Goal: Information Seeking & Learning: Learn about a topic

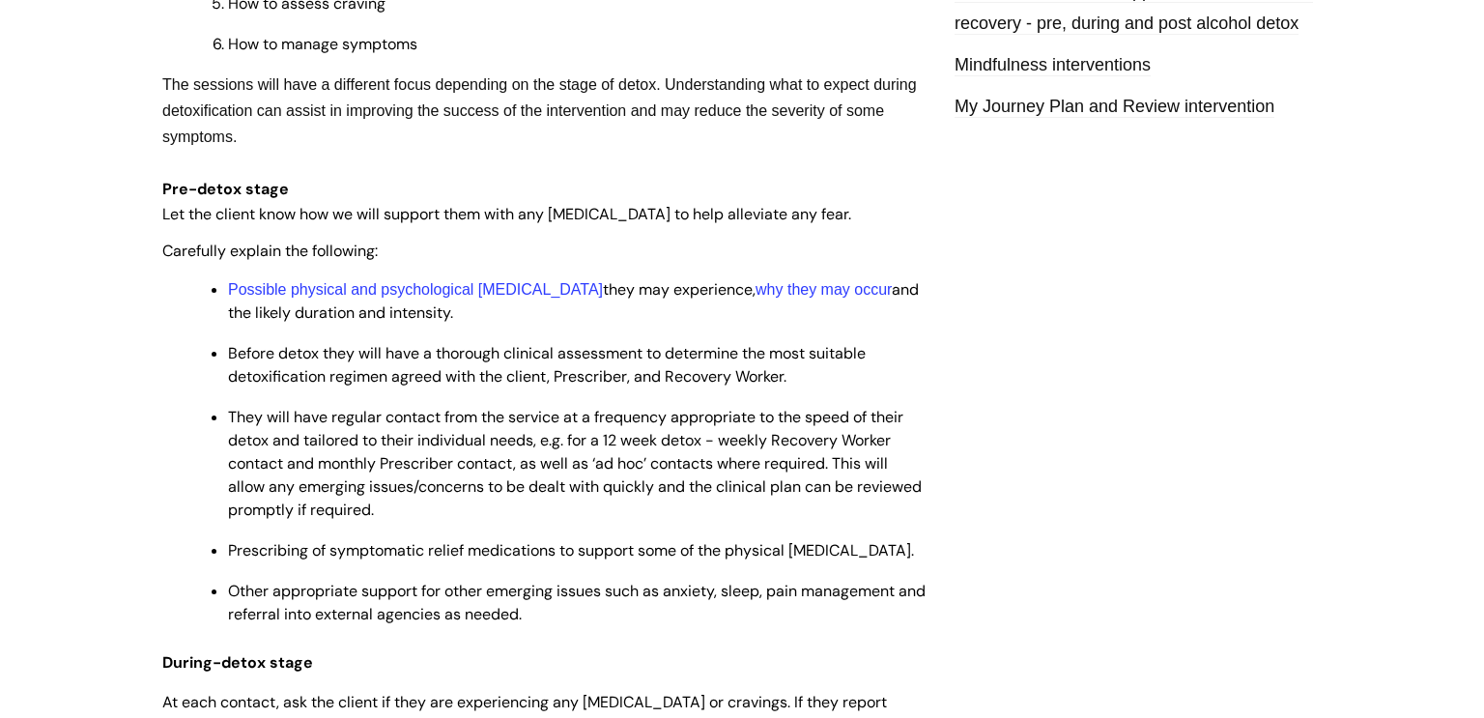
scroll to position [2307, 0]
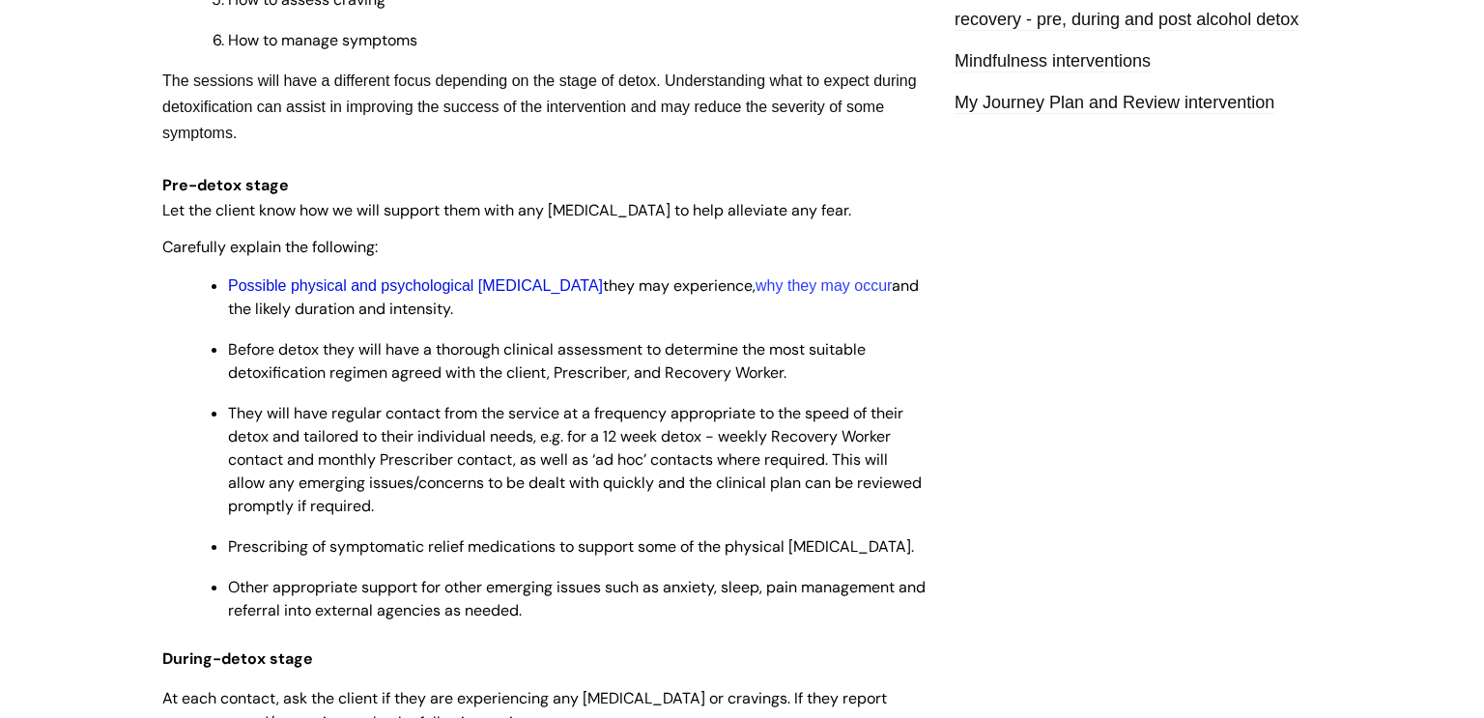
click at [598, 294] on link "Possible physical and psychological withdrawal symptoms" at bounding box center [415, 285] width 375 height 16
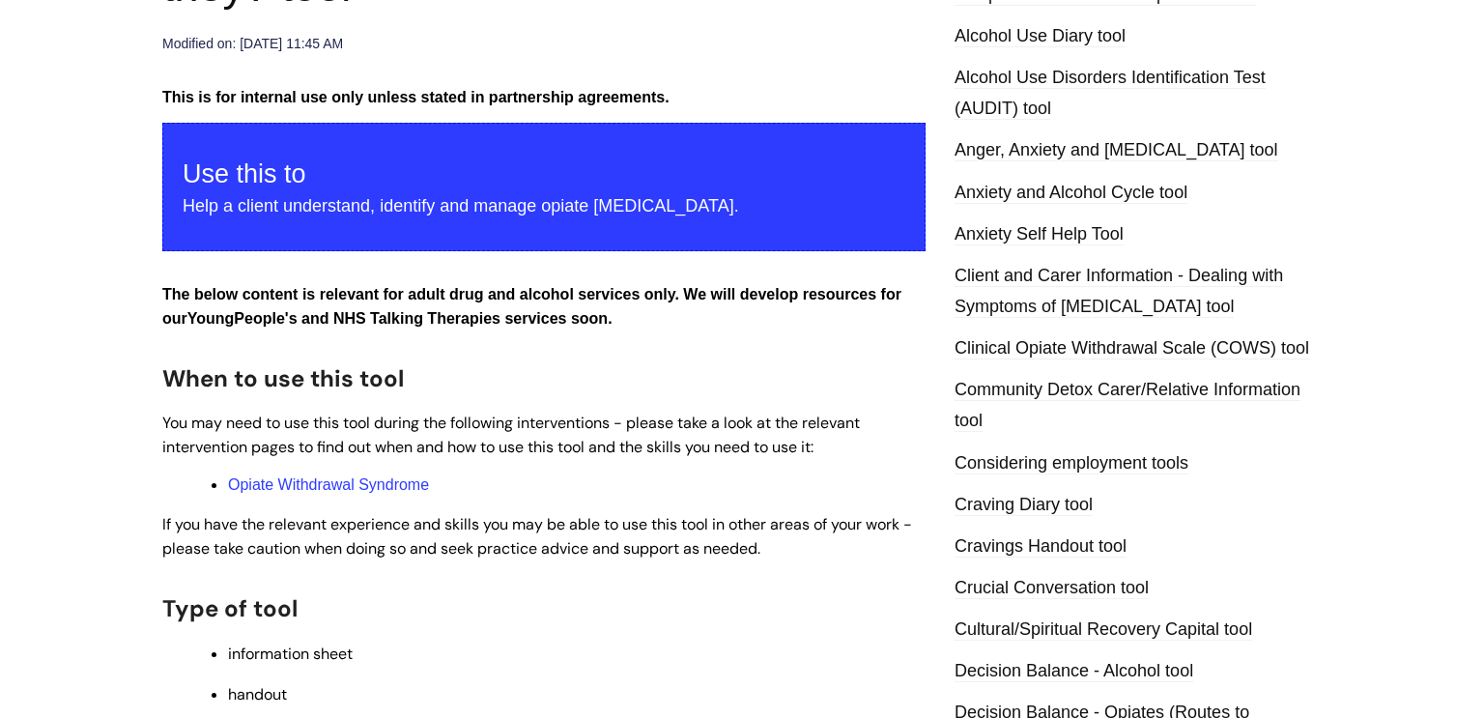
scroll to position [367, 0]
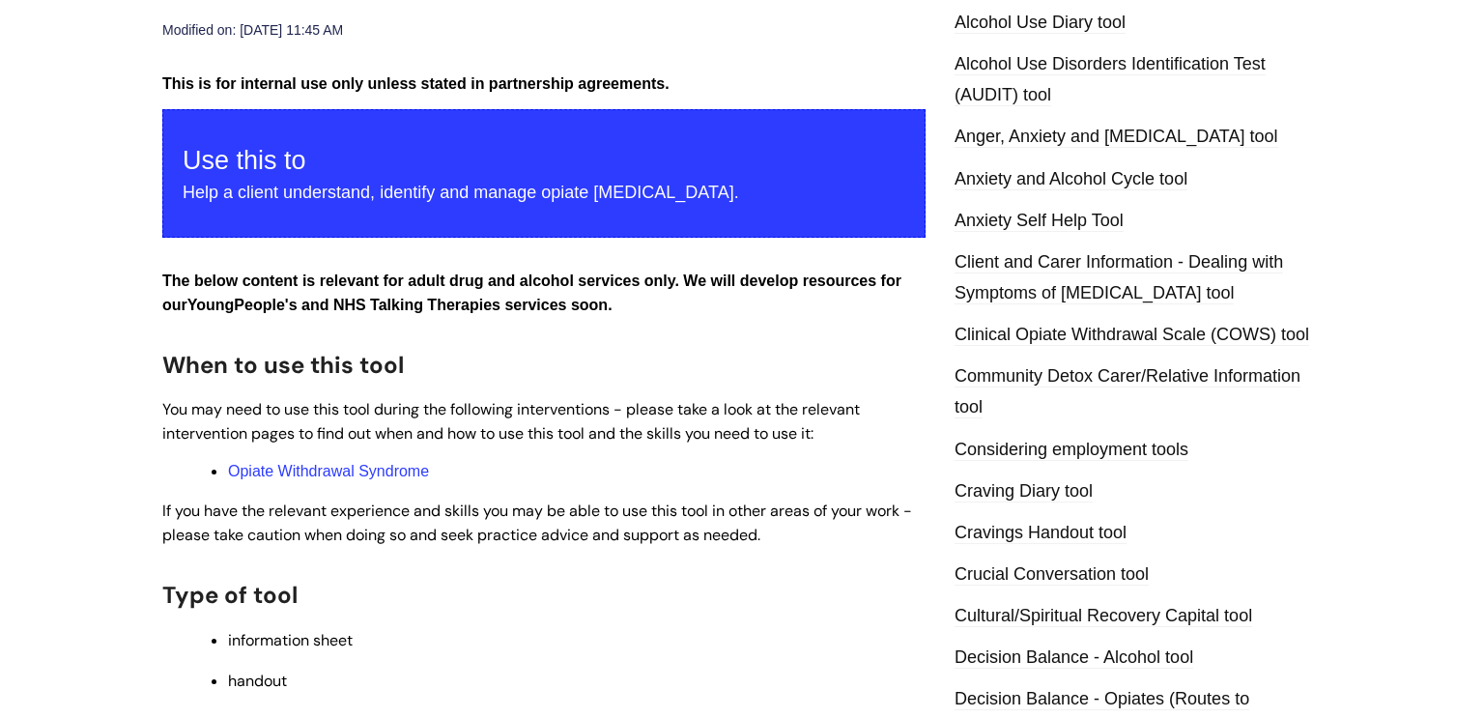
click at [1146, 346] on link "Clinical Opiate Withdrawal Scale (COWS) tool" at bounding box center [1132, 335] width 355 height 21
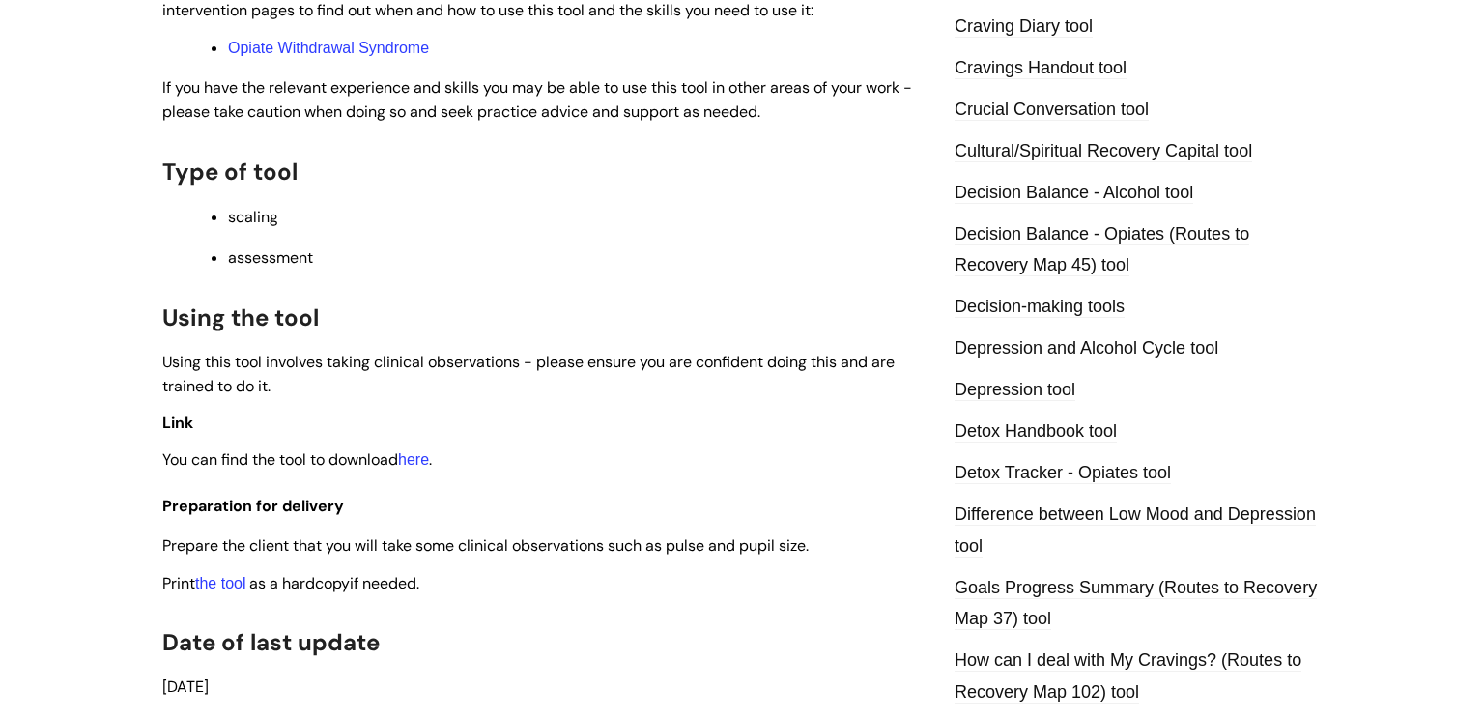
scroll to position [734, 0]
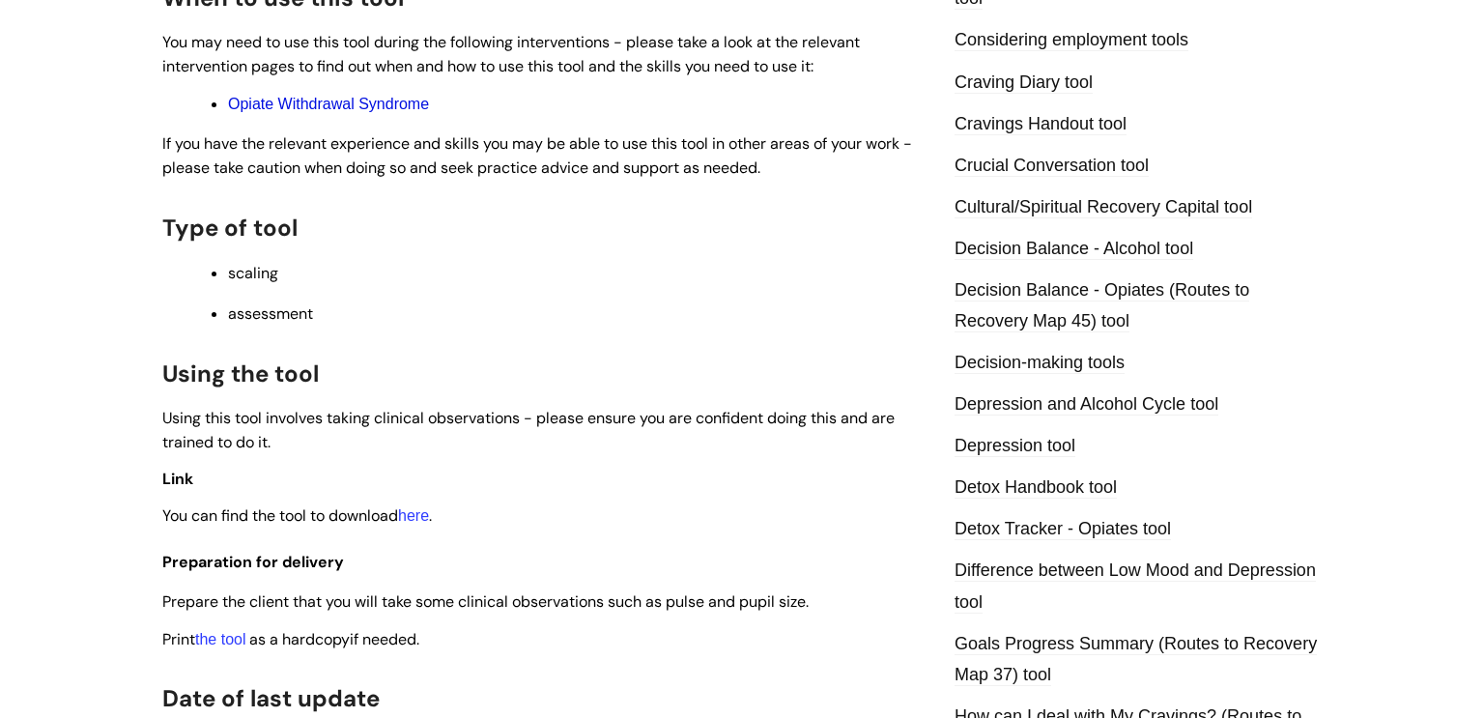
click at [335, 112] on link "Opiate Withdrawal Syndrome" at bounding box center [328, 104] width 201 height 16
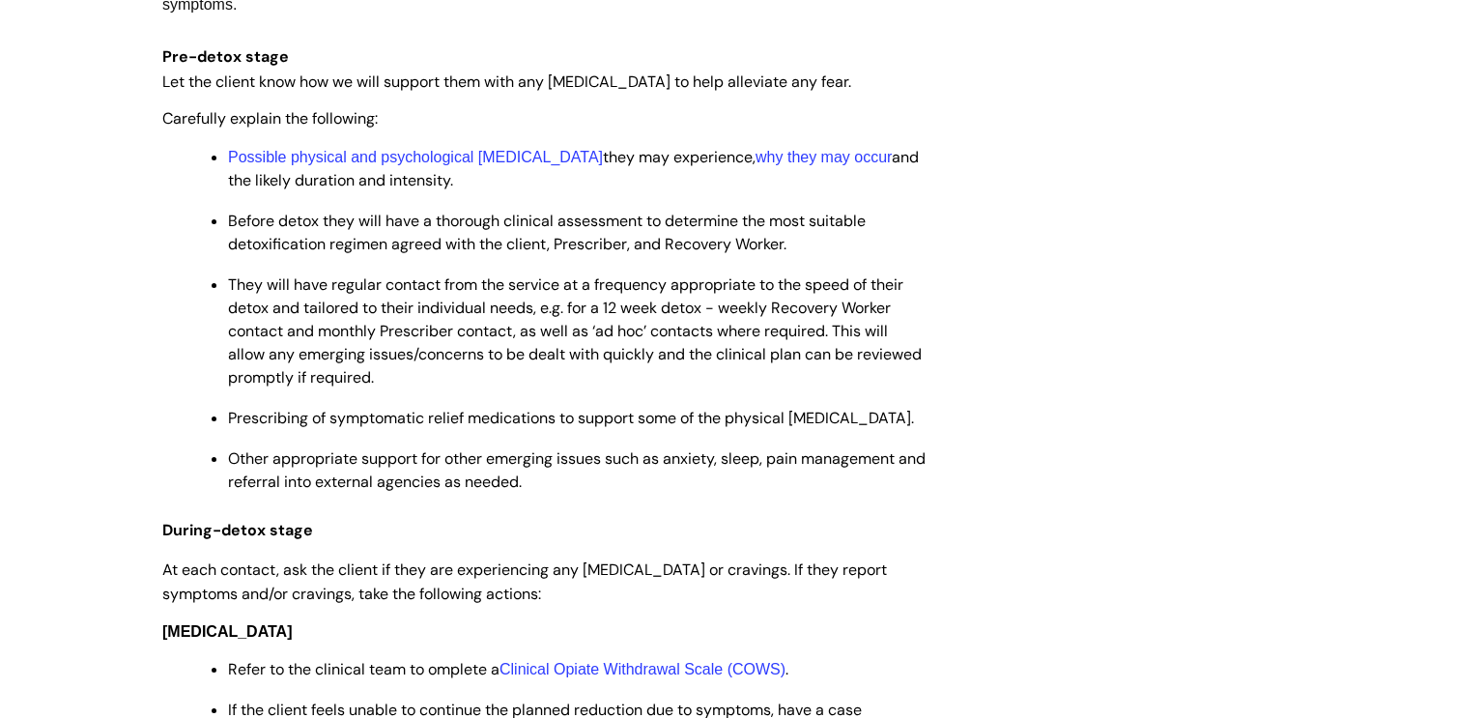
scroll to position [2450, 0]
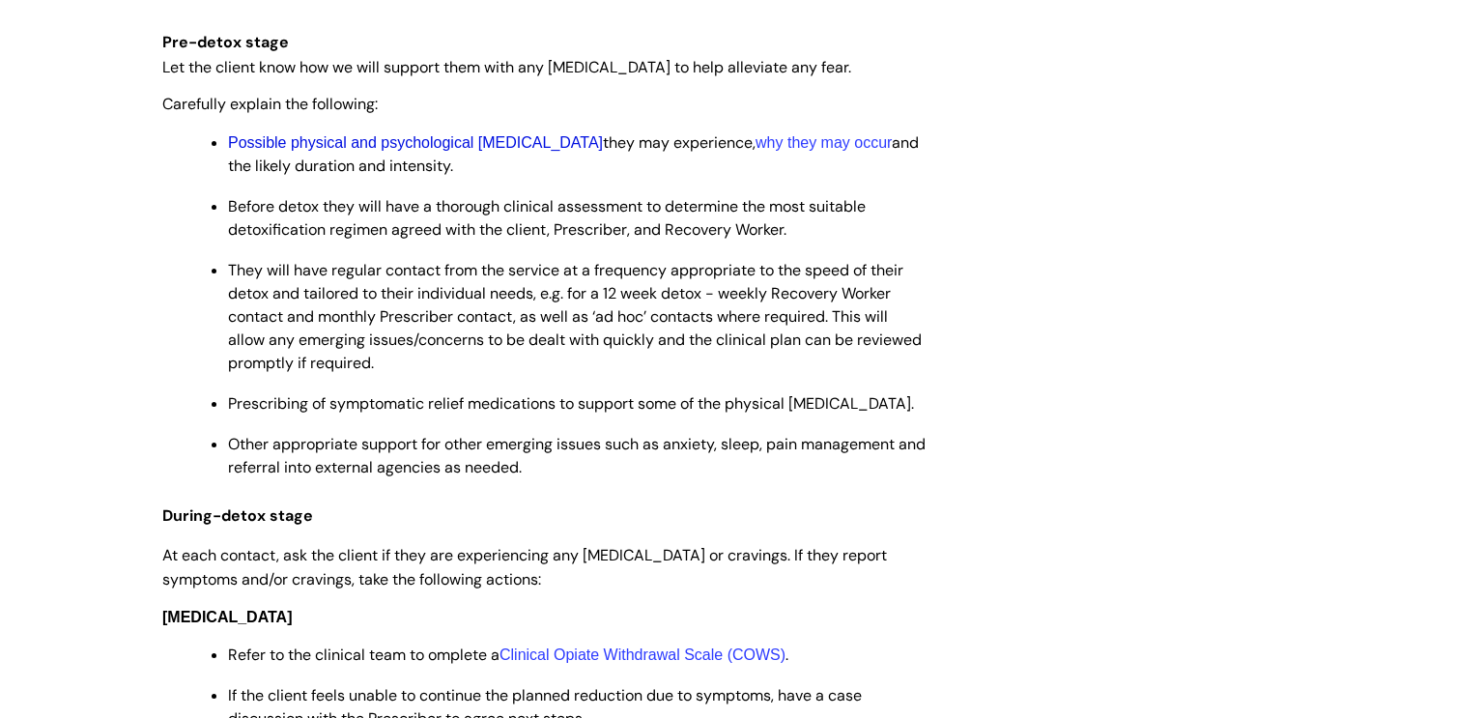
click at [585, 151] on link "Possible physical and psychological withdrawal symptoms" at bounding box center [415, 142] width 375 height 16
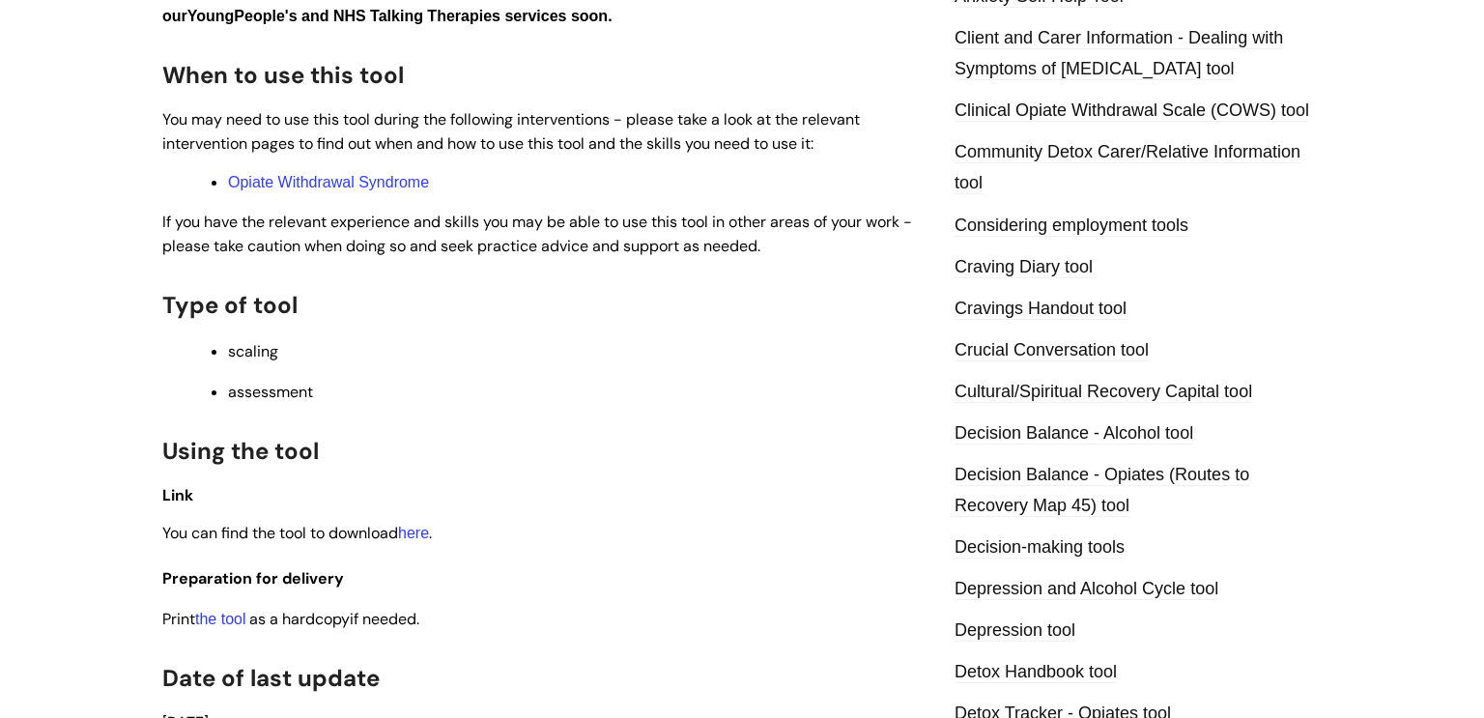
scroll to position [811, 0]
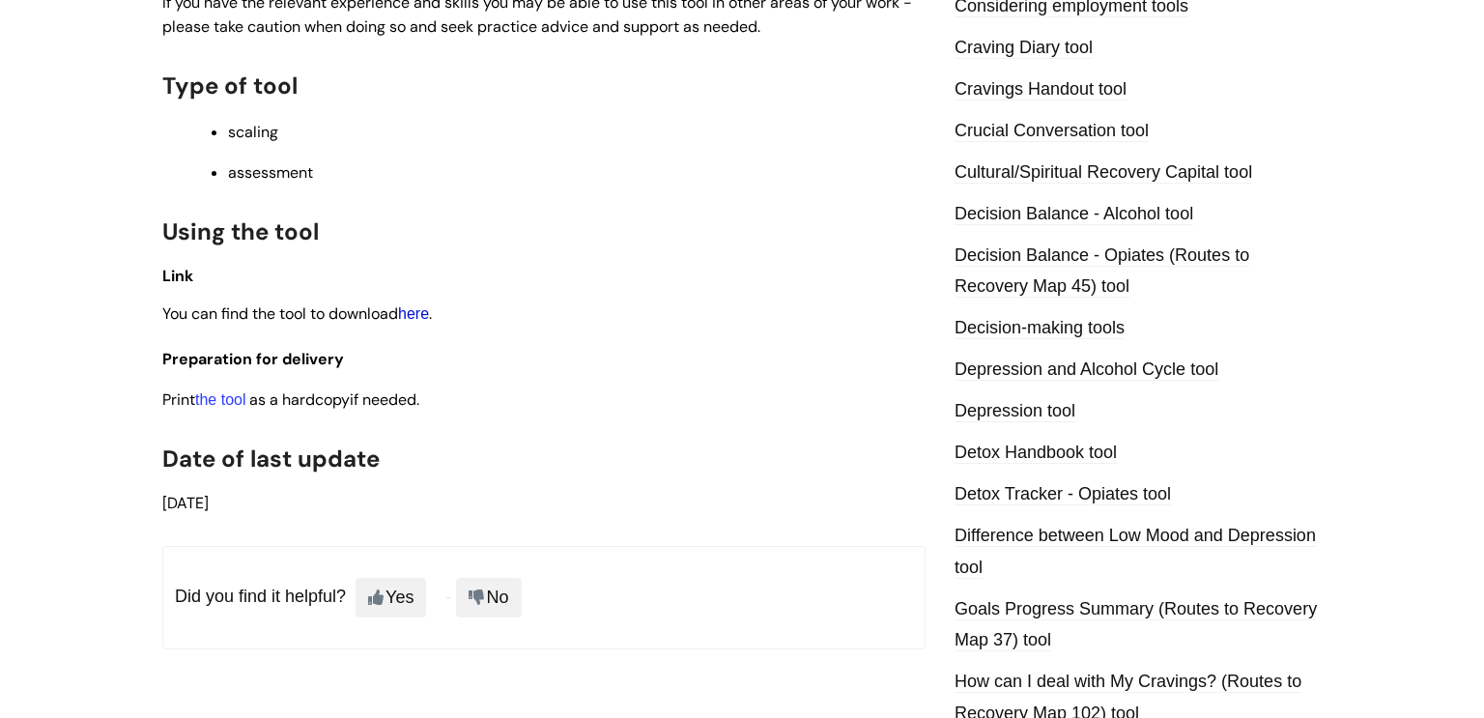
click at [428, 321] on link "here" at bounding box center [413, 313] width 31 height 16
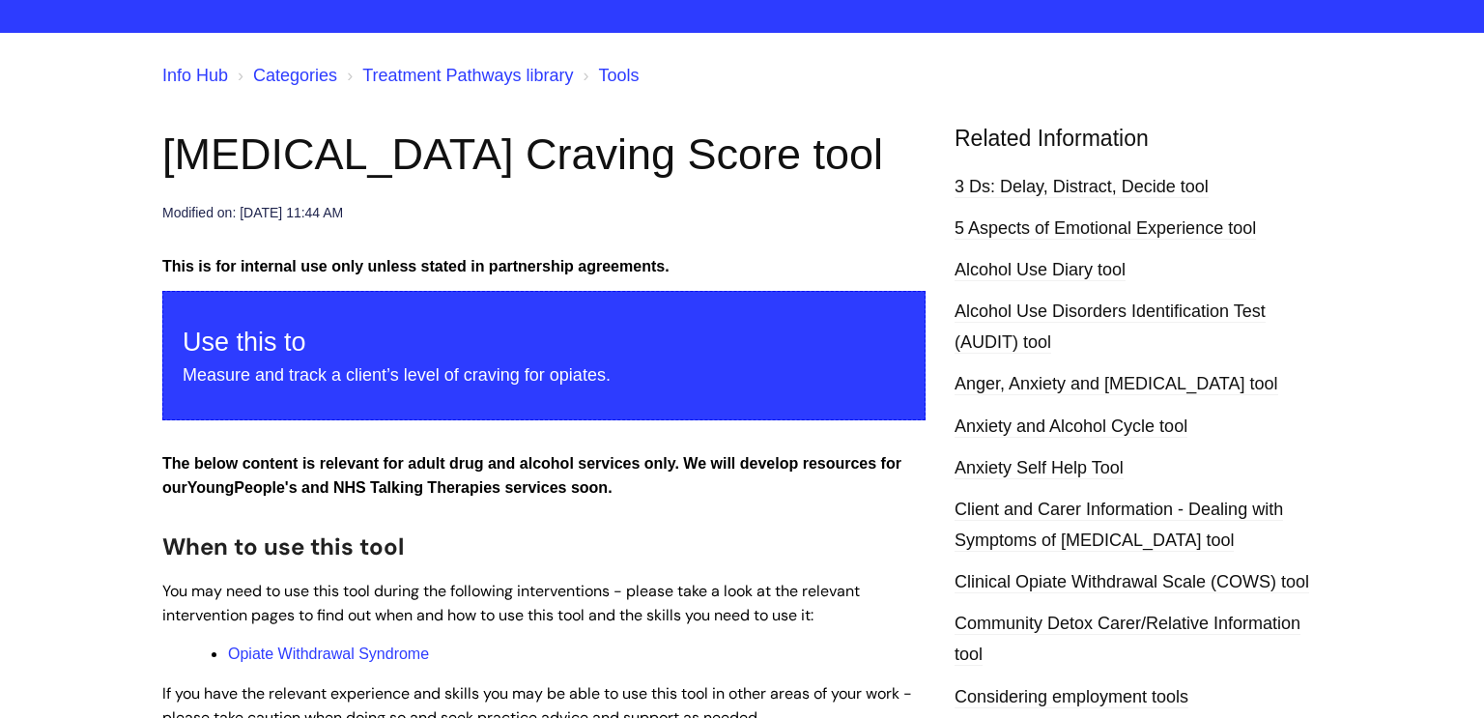
scroll to position [0, 0]
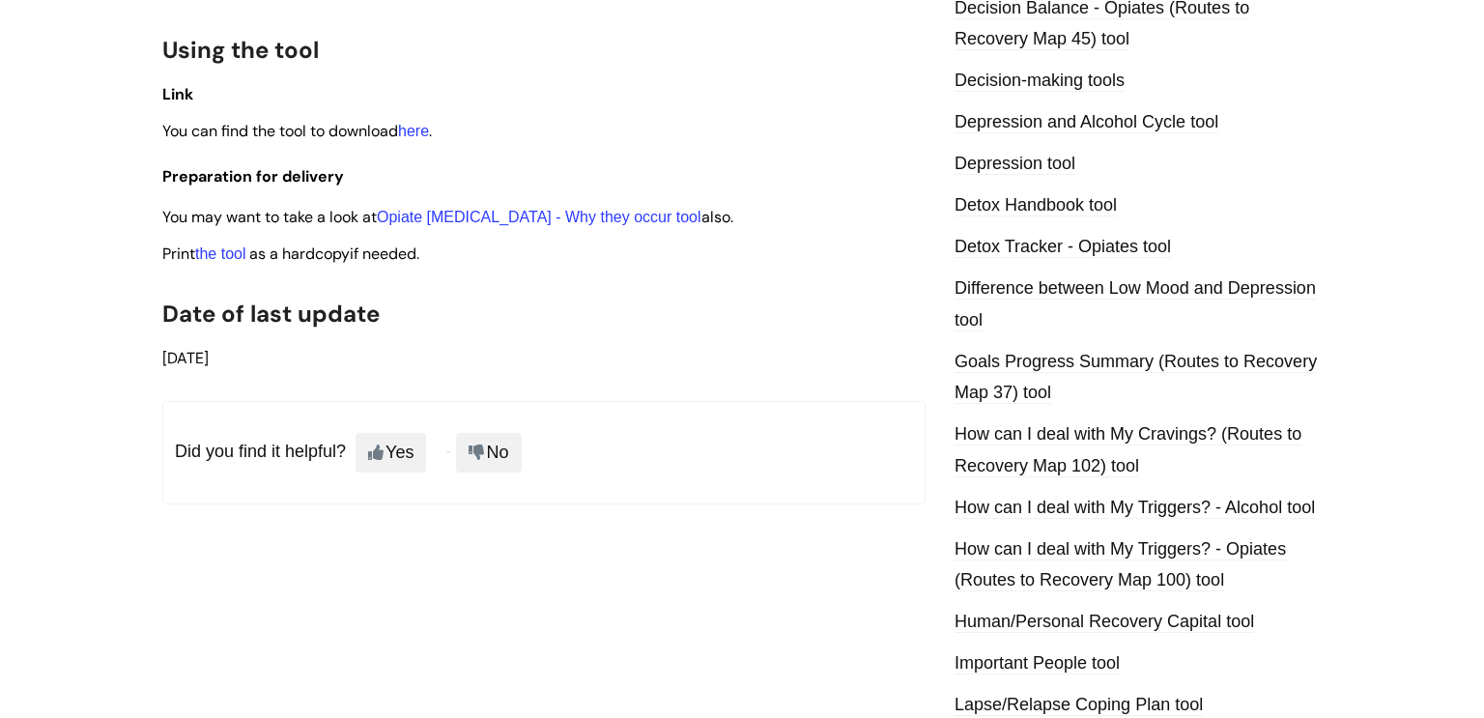
scroll to position [1071, 0]
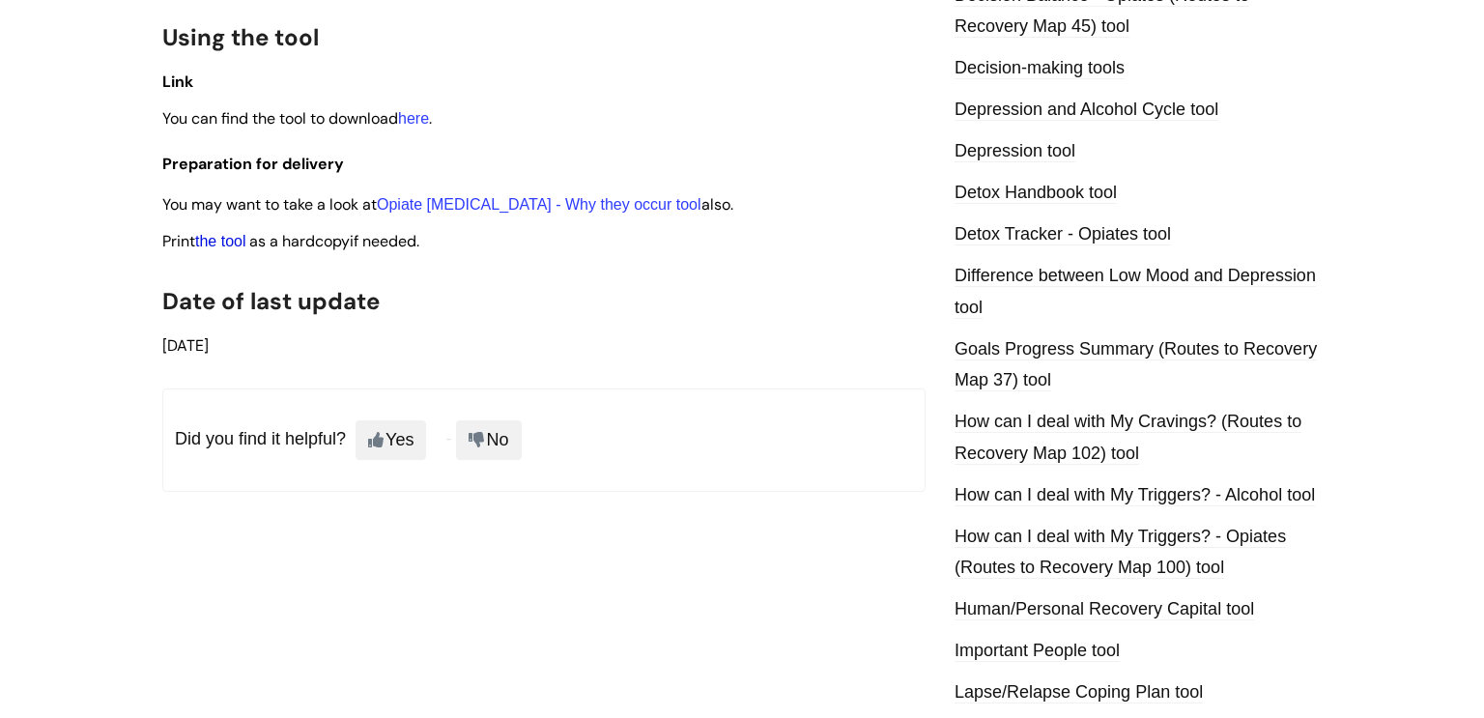
click at [232, 249] on link "the tool" at bounding box center [220, 241] width 50 height 16
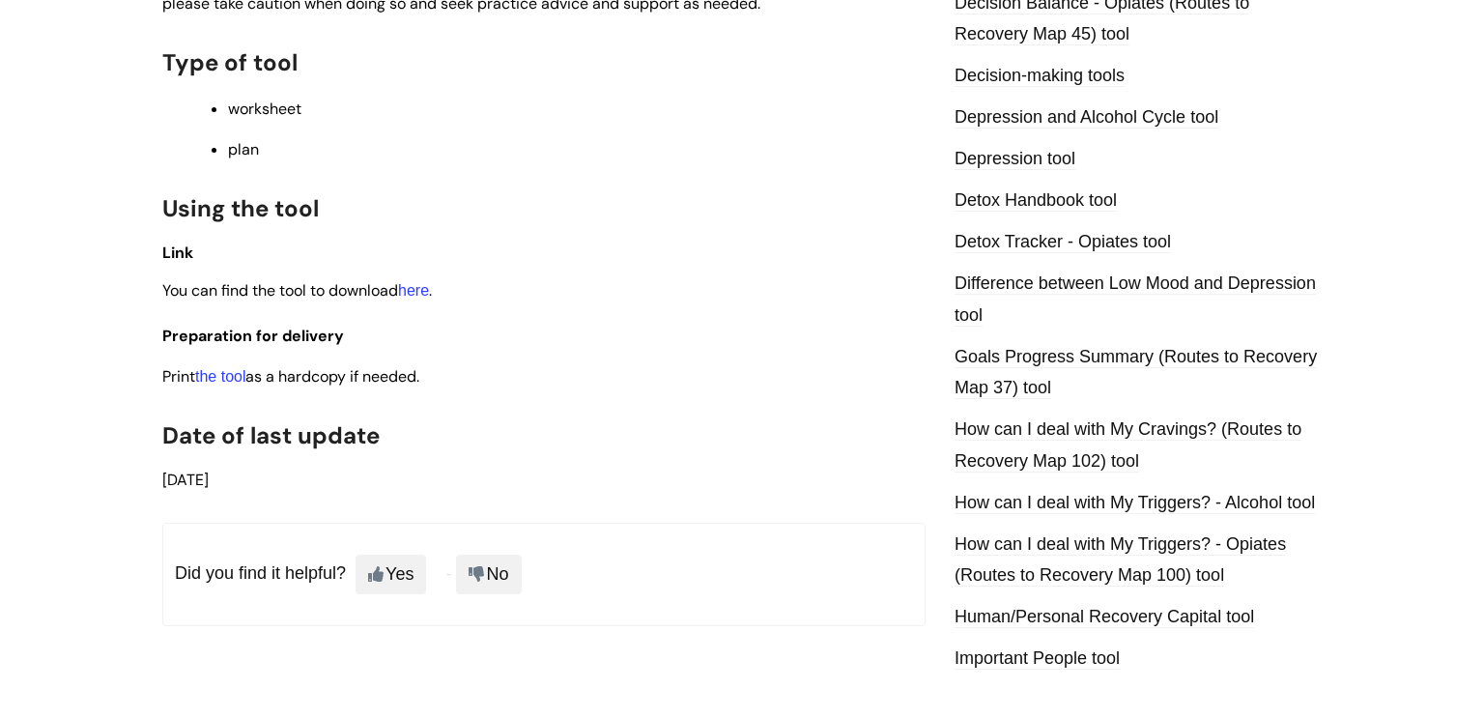
scroll to position [1073, 0]
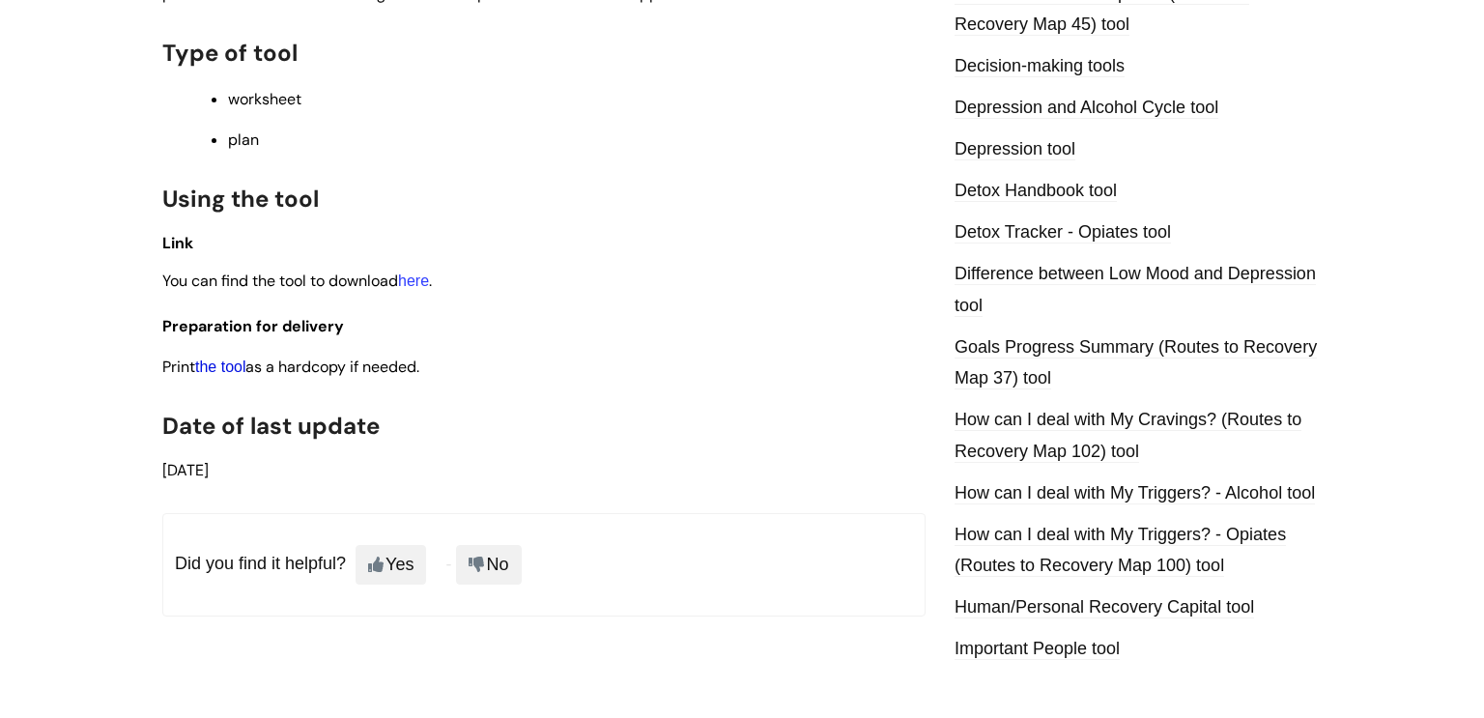
click at [226, 371] on link "the tool" at bounding box center [220, 366] width 50 height 16
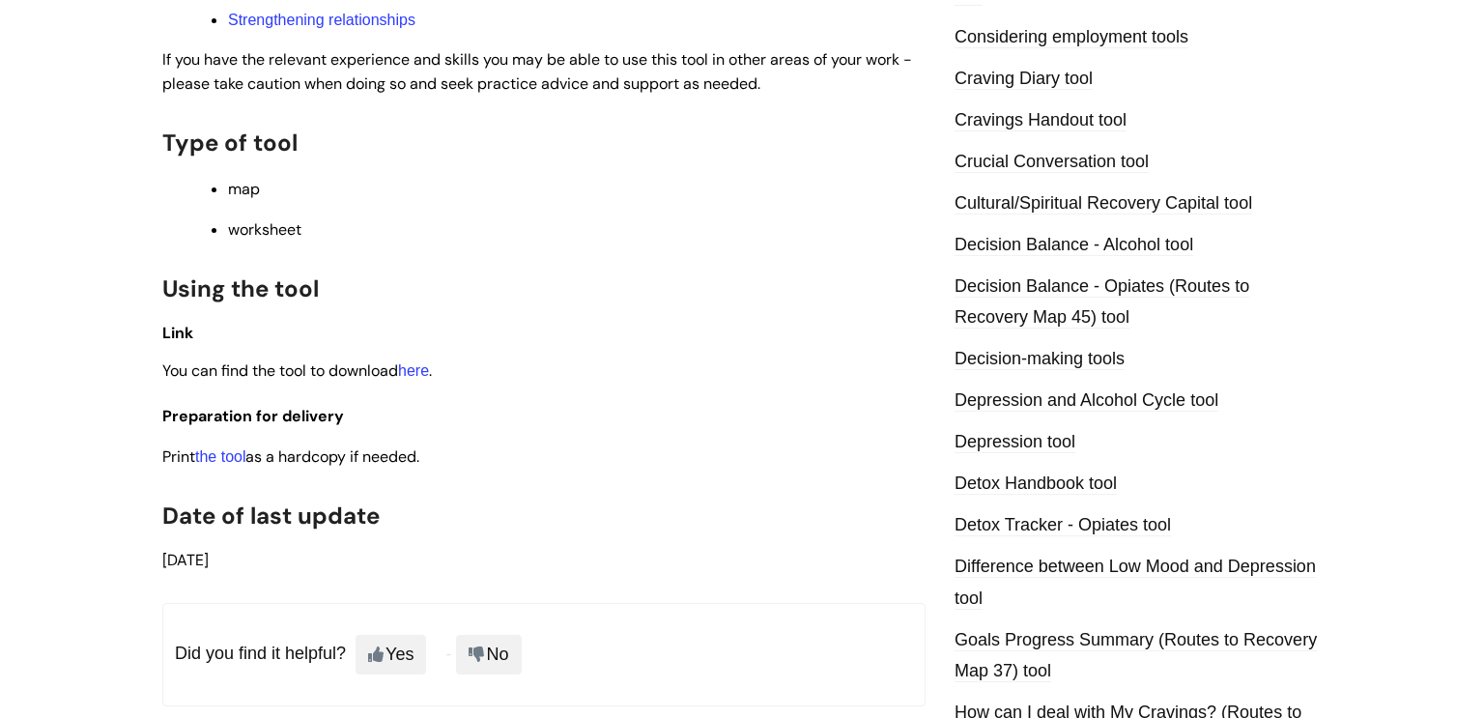
scroll to position [781, 0]
click at [221, 464] on link "the tool" at bounding box center [220, 455] width 50 height 16
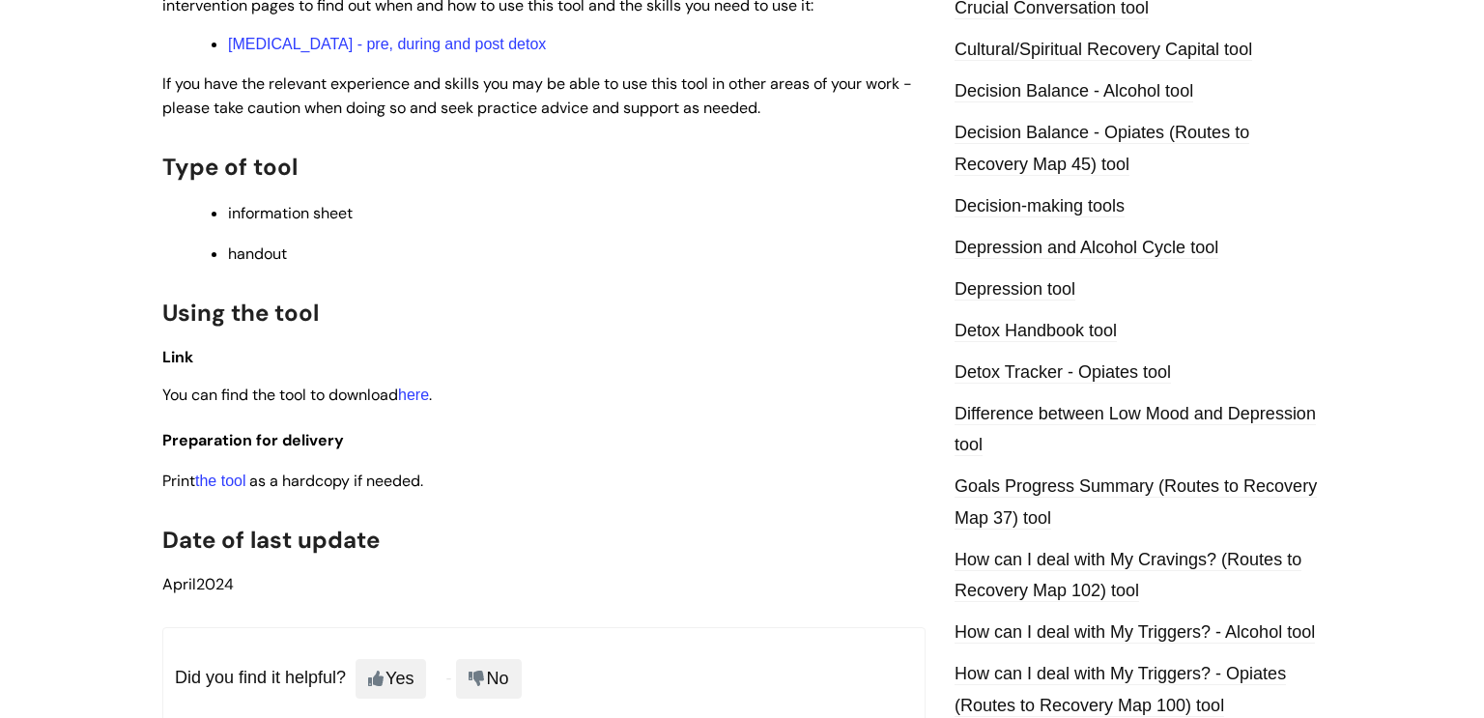
scroll to position [928, 0]
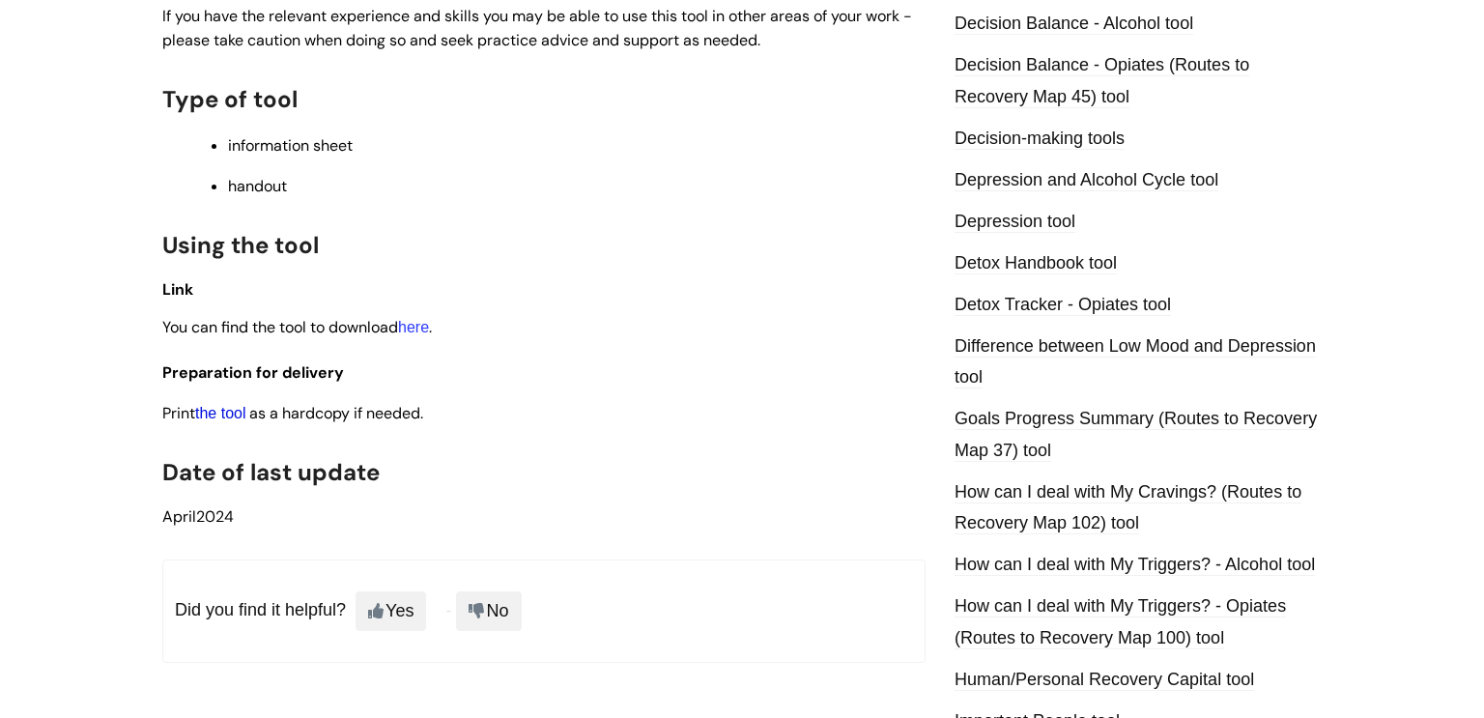
click at [238, 421] on link "the tool" at bounding box center [220, 413] width 50 height 16
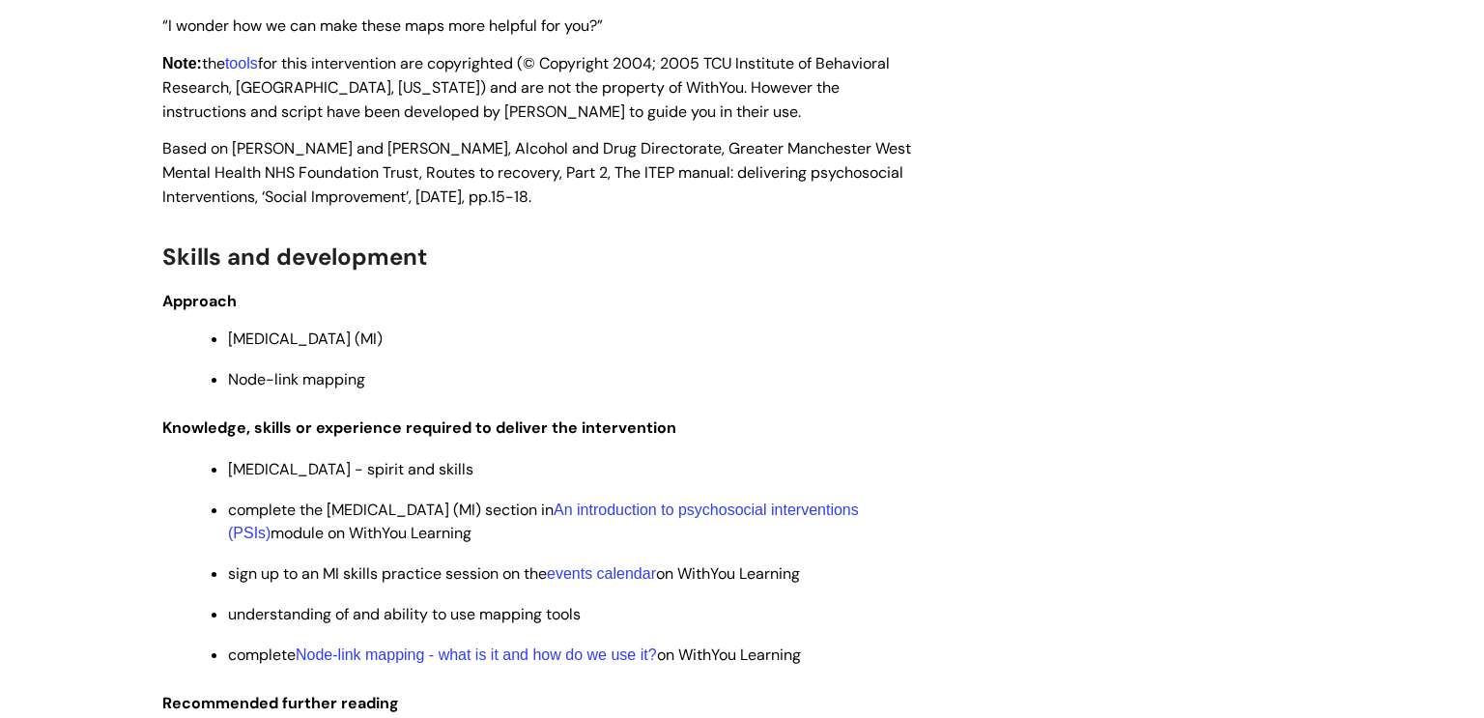
scroll to position [4594, 0]
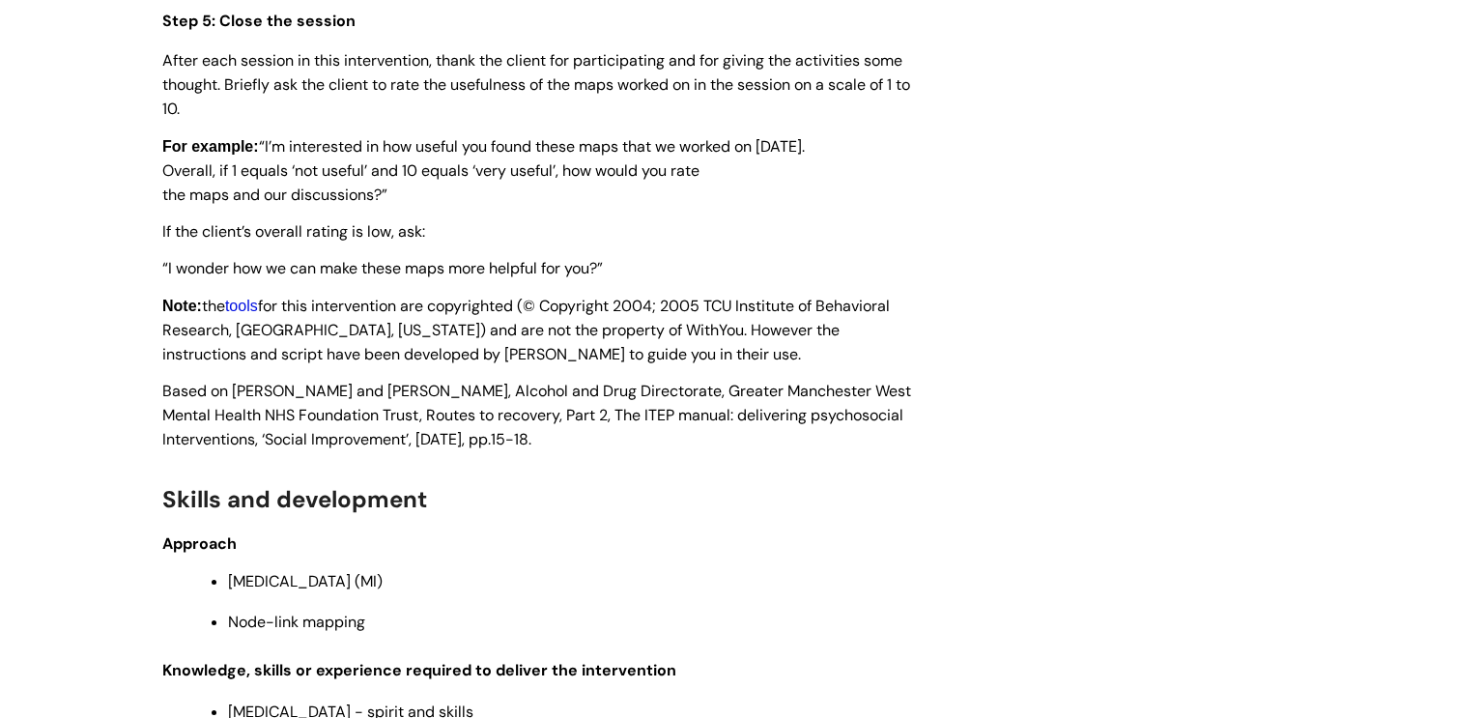
click at [244, 314] on link "tools" at bounding box center [241, 306] width 33 height 16
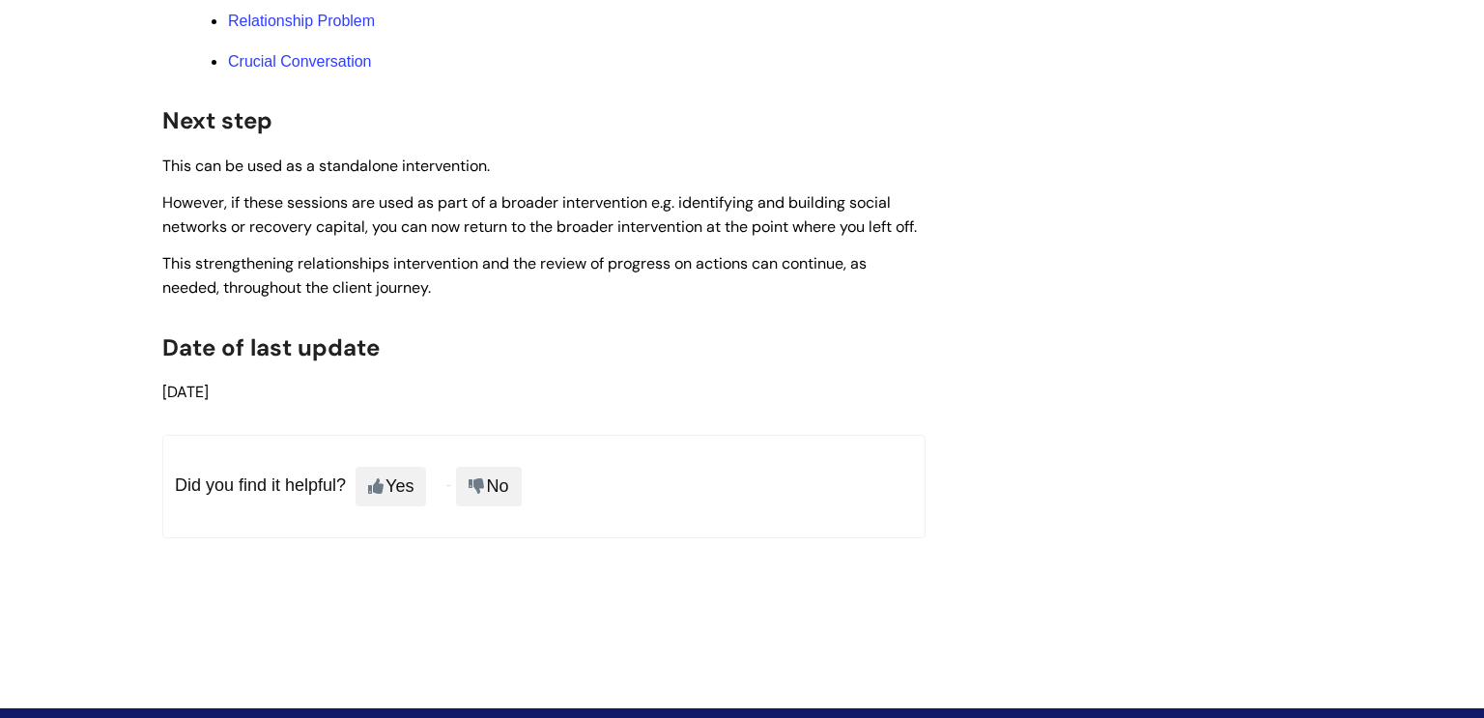
click at [303, 29] on link "Relationship Problem" at bounding box center [301, 21] width 147 height 16
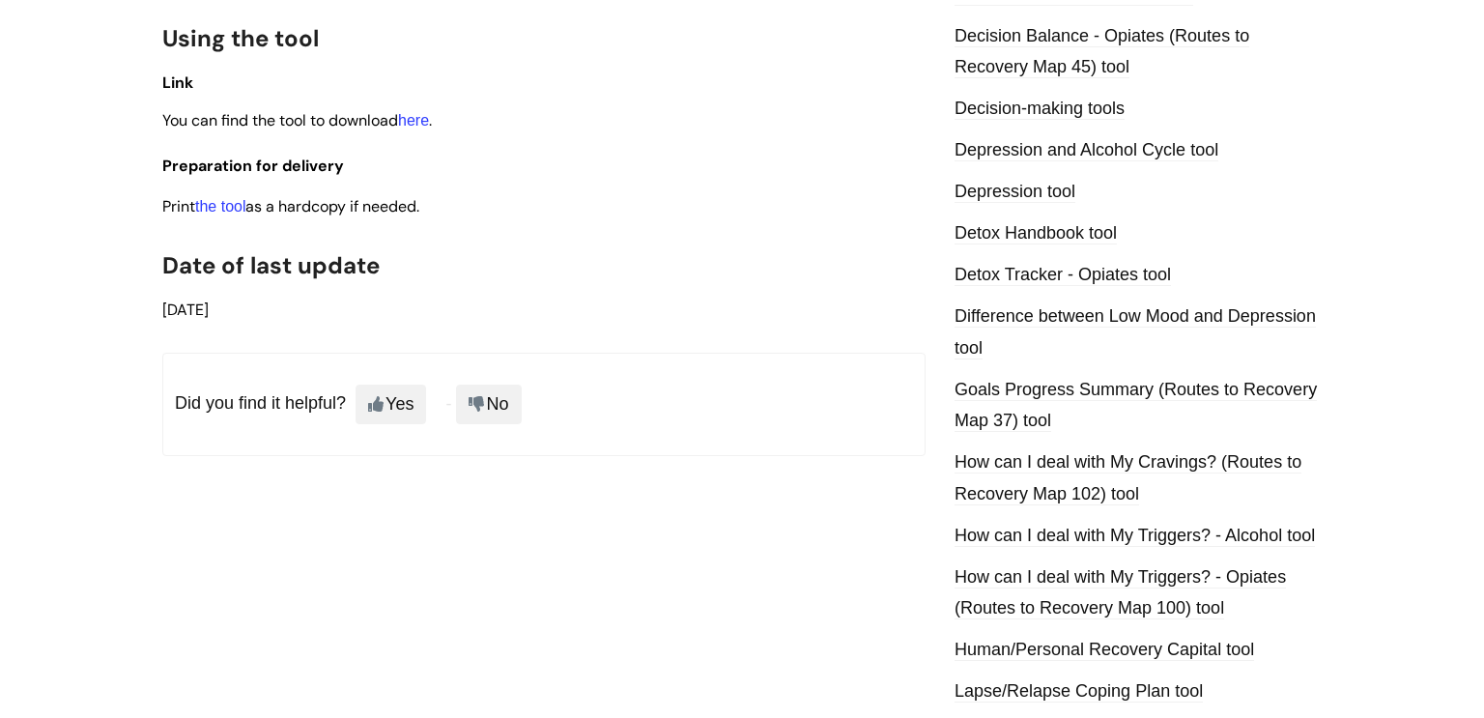
scroll to position [1032, 0]
click at [245, 213] on link "the tool" at bounding box center [220, 204] width 50 height 16
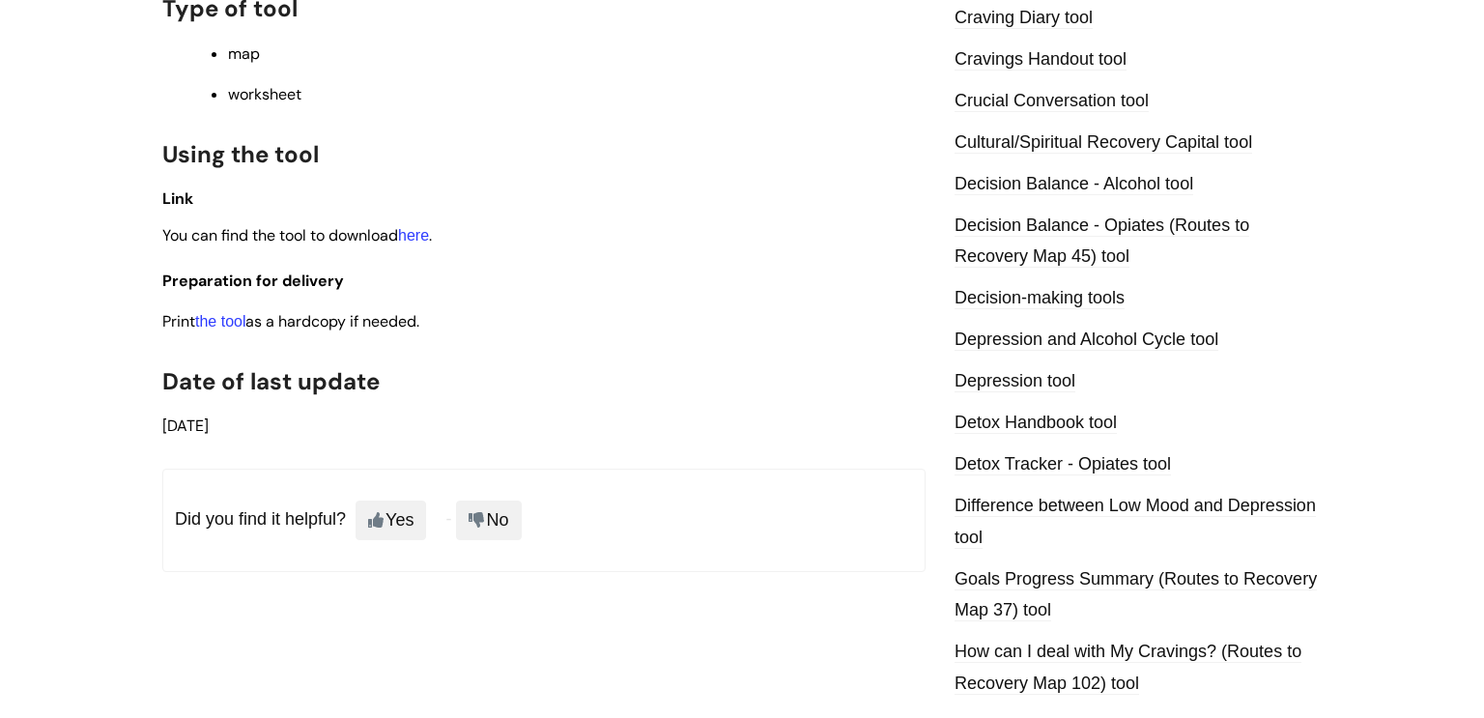
scroll to position [869, 0]
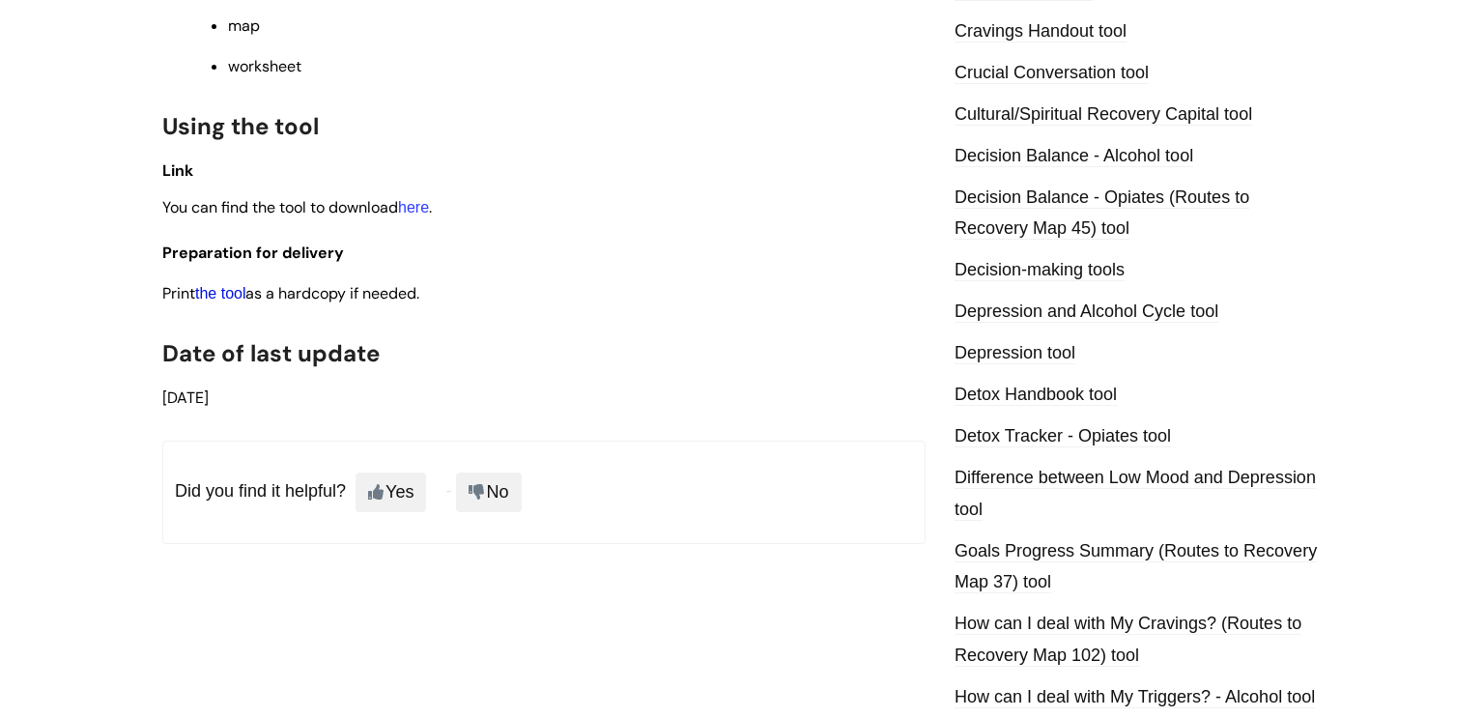
click at [245, 301] on link "the tool" at bounding box center [220, 293] width 50 height 16
